Goal: Information Seeking & Learning: Learn about a topic

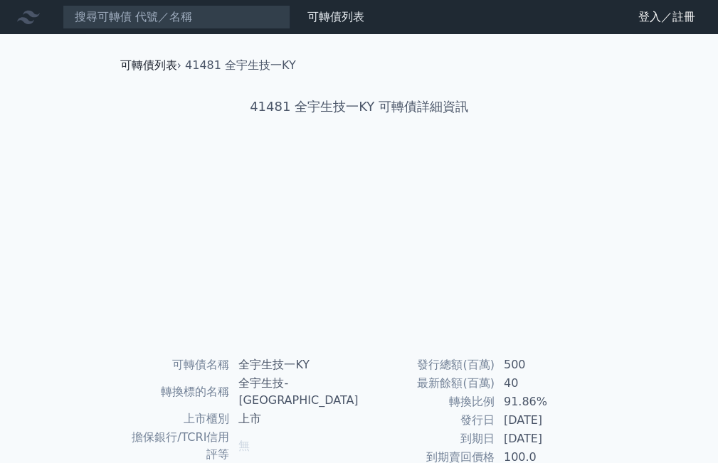
click at [138, 61] on link "可轉債列表" at bounding box center [148, 65] width 57 height 14
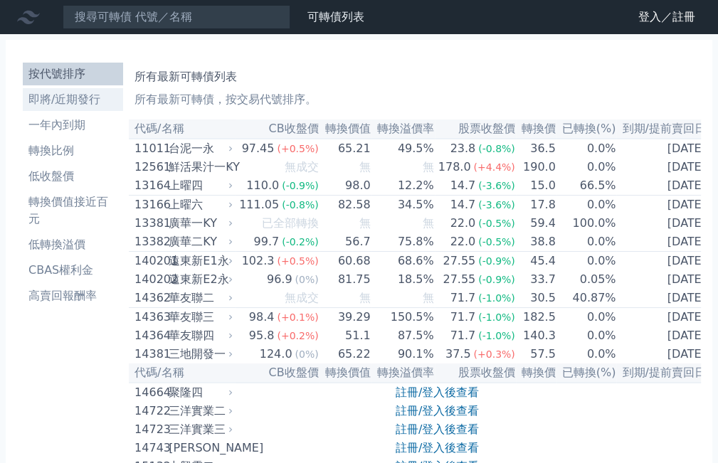
click at [83, 99] on li "即將/近期發行" at bounding box center [73, 99] width 100 height 17
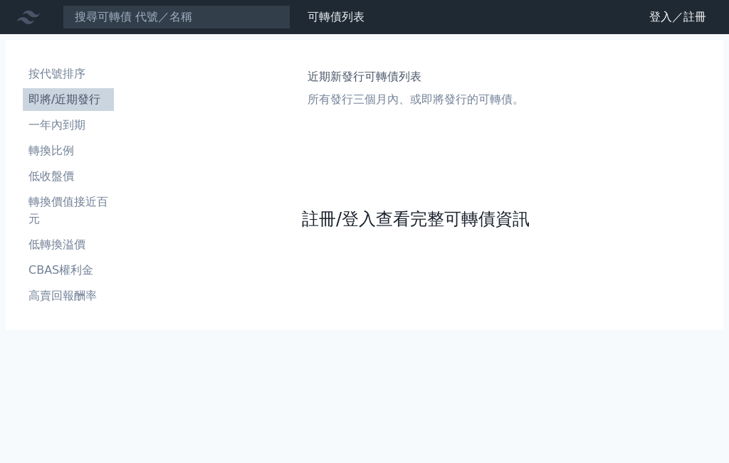
click at [410, 218] on link "註冊/登入查看完整可轉債資訊" at bounding box center [416, 219] width 228 height 23
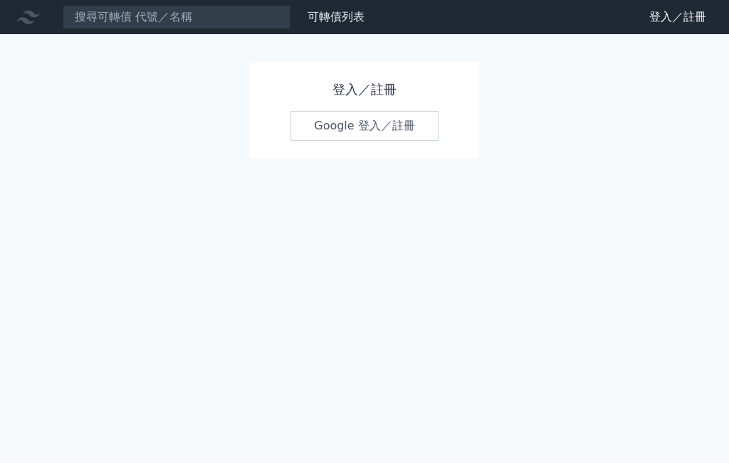
click at [370, 125] on link "Google 登入／註冊" at bounding box center [364, 126] width 148 height 30
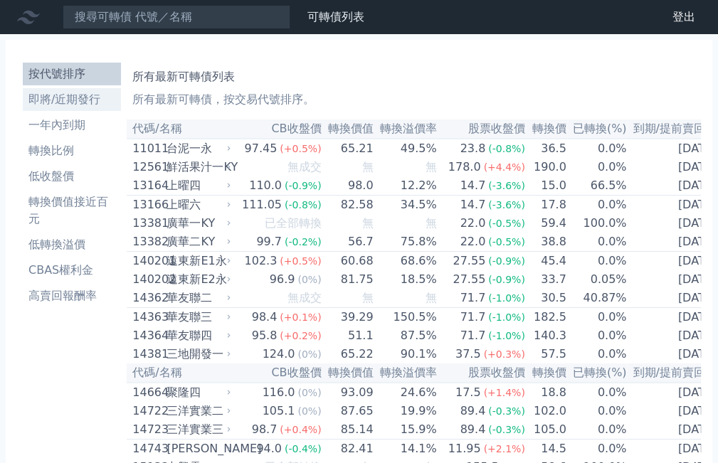
click at [94, 100] on li "即將/近期發行" at bounding box center [72, 99] width 98 height 17
click at [80, 97] on li "即將/近期發行" at bounding box center [72, 99] width 98 height 17
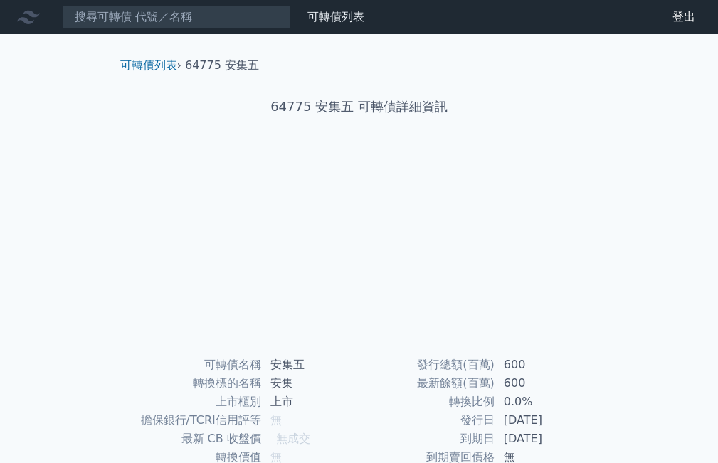
scroll to position [196, 0]
